Goal: Navigation & Orientation: Go to known website

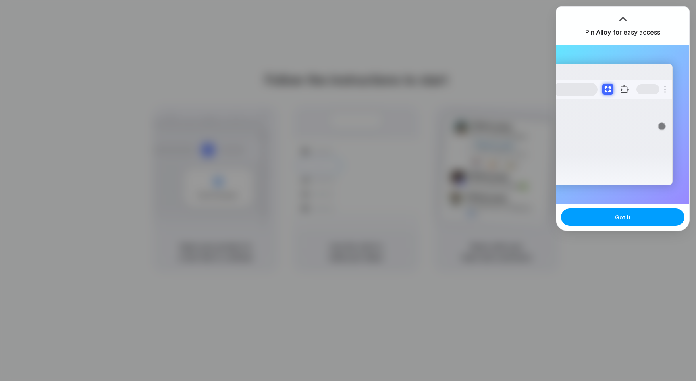
click at [608, 216] on button "Got it" at bounding box center [622, 216] width 123 height 17
